Goal: Transaction & Acquisition: Purchase product/service

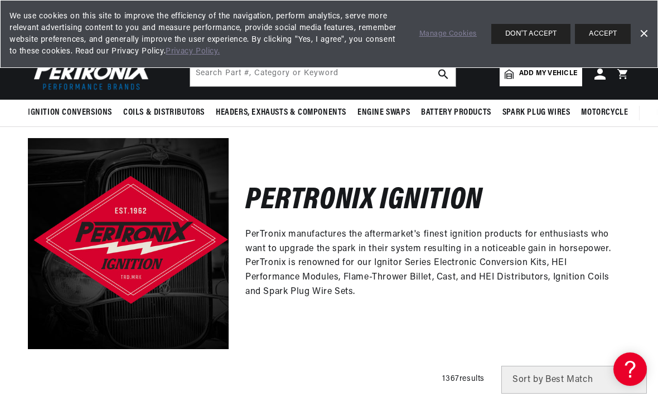
click at [607, 35] on button "ACCEPT" at bounding box center [603, 34] width 56 height 20
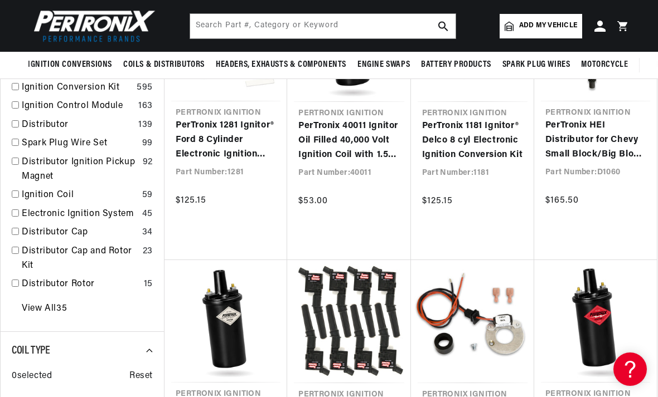
click at [17, 207] on div "Electronic Ignition System 45" at bounding box center [82, 216] width 141 height 19
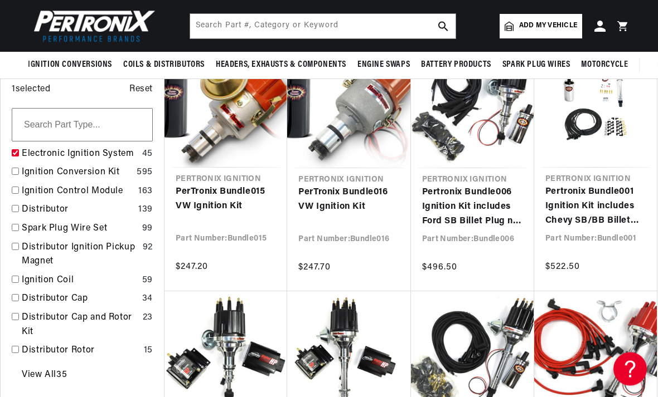
scroll to position [0, 557]
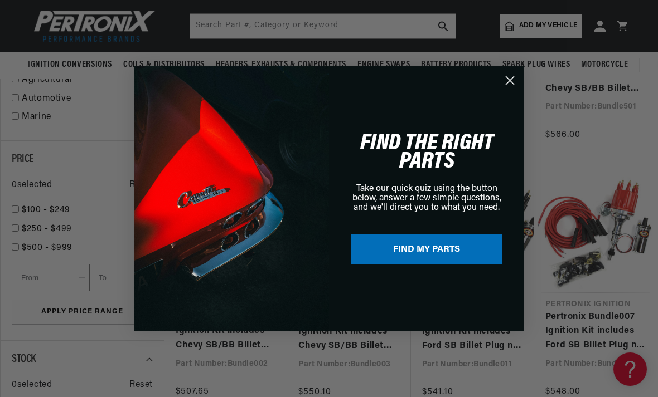
click at [518, 72] on icon "Close dialog" at bounding box center [510, 81] width 20 height 20
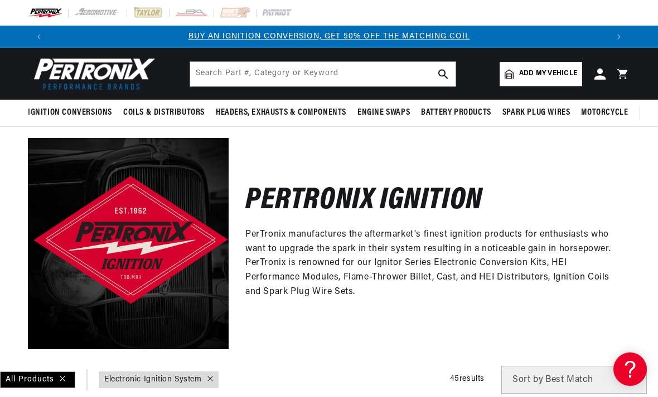
click at [542, 73] on span "Add my vehicle" at bounding box center [548, 74] width 58 height 11
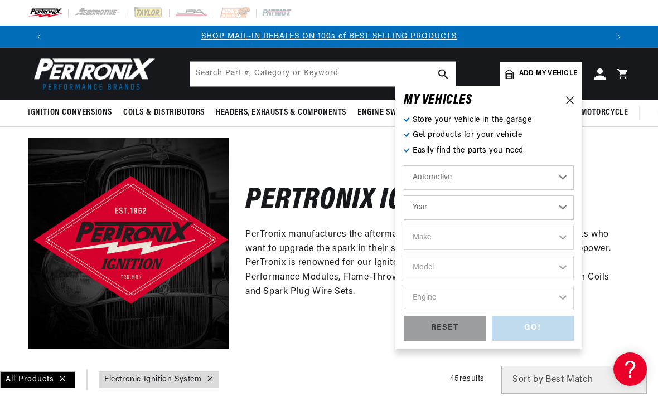
click at [564, 176] on select "Automotive Agricultural Industrial Marine Motorcycle" at bounding box center [489, 178] width 170 height 25
click at [563, 174] on select "Automotive Agricultural Industrial Marine Motorcycle" at bounding box center [489, 178] width 170 height 25
select select "Automotive"
click at [564, 206] on select "Year 2022 2021 2020 2019 2018 2017 2016 2015 2014 2013 2012 2011 2010 2009 2008…" at bounding box center [489, 208] width 170 height 25
select select "1974"
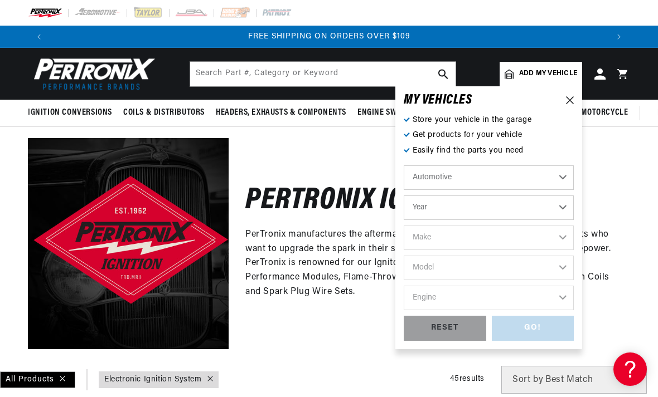
select select "1974"
click at [553, 237] on select "Make Alfa Romeo American Motors Aston Martin Audi Austin Avanti BMW Buick Cadil…" at bounding box center [489, 238] width 170 height 25
select select "Mercedes-Benz"
click at [556, 266] on select "Model 230 280 280C 450SE 450SEL" at bounding box center [489, 268] width 170 height 25
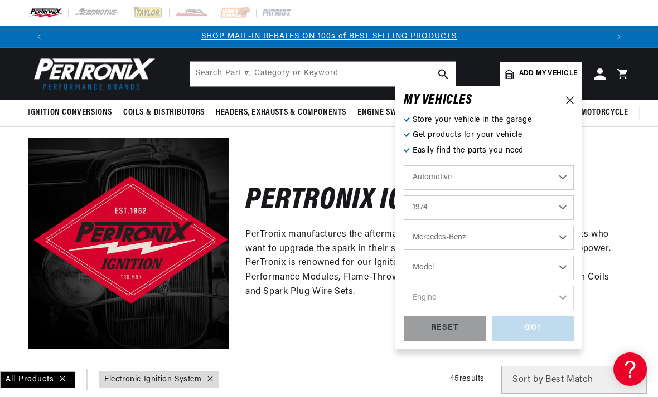
select select "450SE"
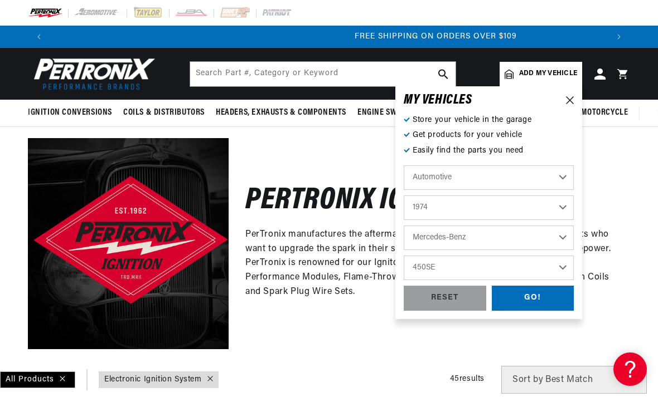
scroll to position [0, 1115]
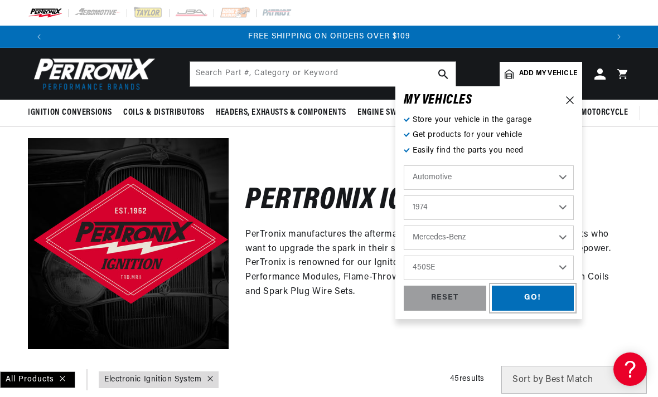
click at [536, 298] on div "GO!" at bounding box center [533, 298] width 83 height 25
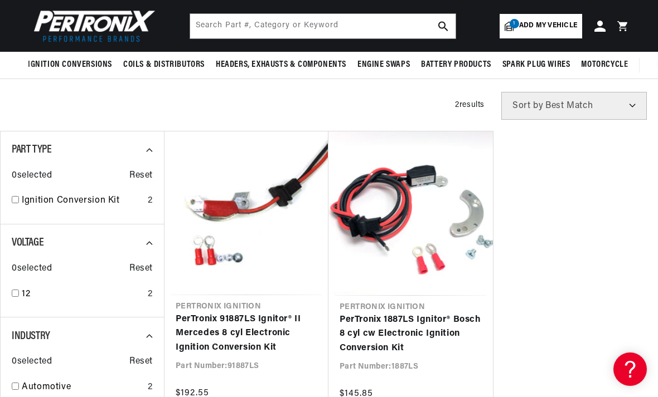
scroll to position [0, 1115]
click at [421, 333] on link "PerTronix 1887LS Ignitor® Bosch 8 cyl cw Electronic Ignition Conversion Kit" at bounding box center [411, 334] width 142 height 43
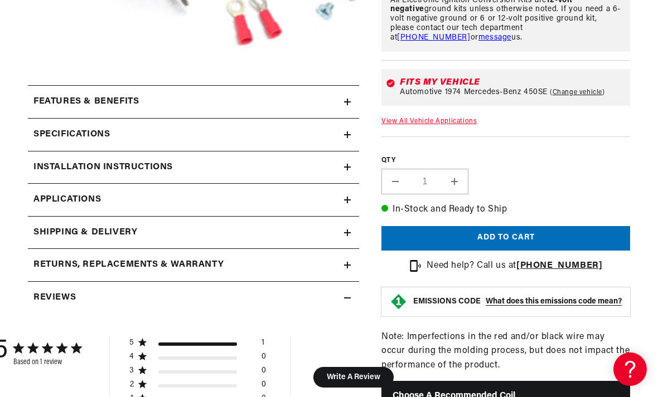
scroll to position [340, 0]
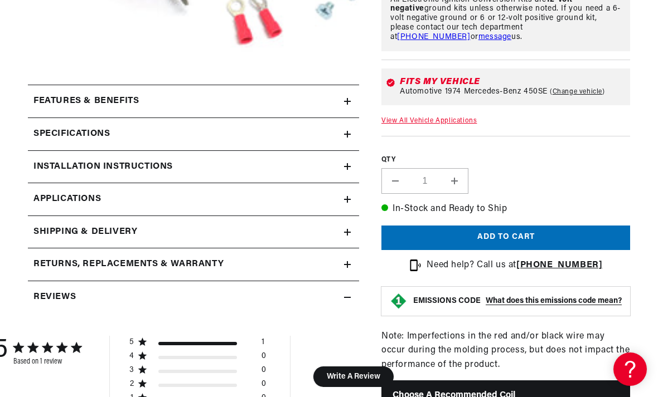
click at [349, 261] on icon at bounding box center [347, 264] width 7 height 7
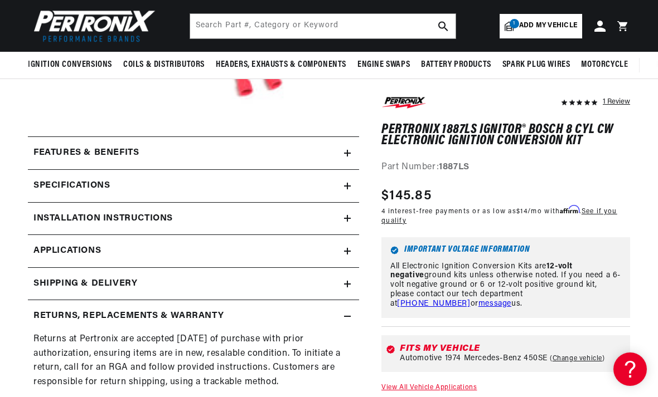
click at [349, 255] on link "Applications" at bounding box center [193, 251] width 331 height 33
